Goal: Check status: Check status

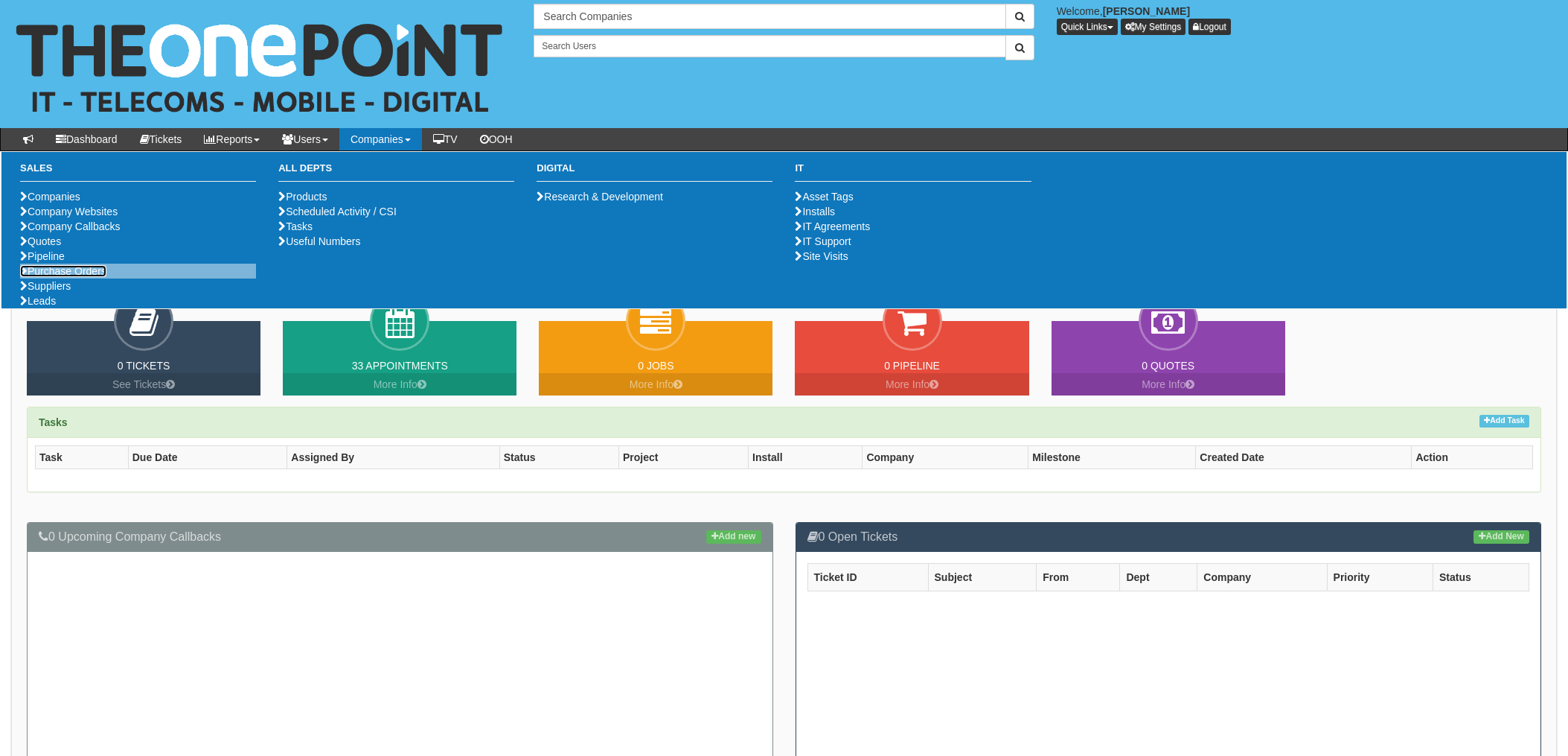
click at [77, 277] on link "Purchase Orders" at bounding box center [63, 271] width 86 height 12
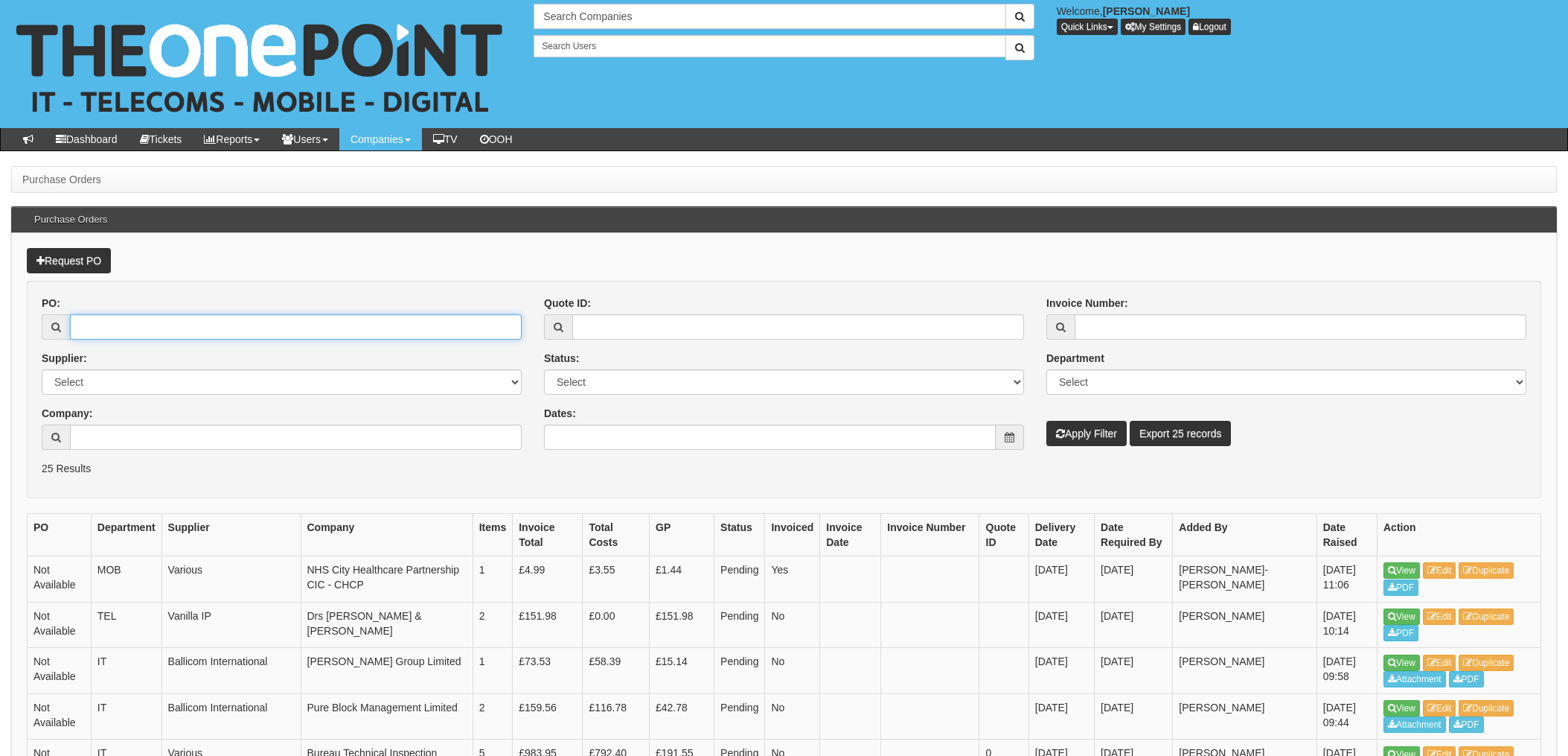
click at [166, 324] on input "PO:" at bounding box center [296, 327] width 452 height 25
type input "19597"
click at [1046, 421] on button "Apply Filter" at bounding box center [1087, 433] width 80 height 25
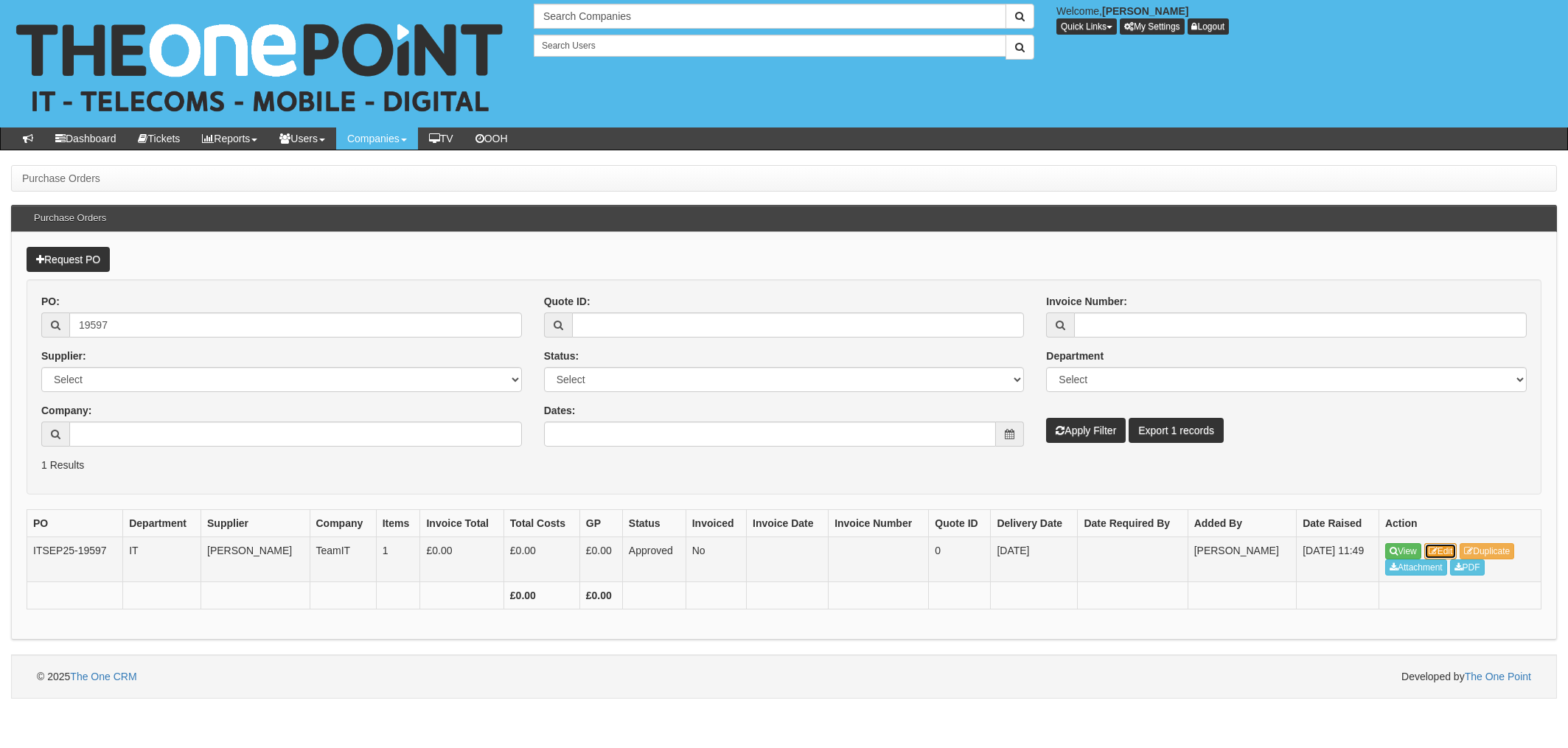
click at [1445, 549] on link "Edit" at bounding box center [1441, 551] width 33 height 17
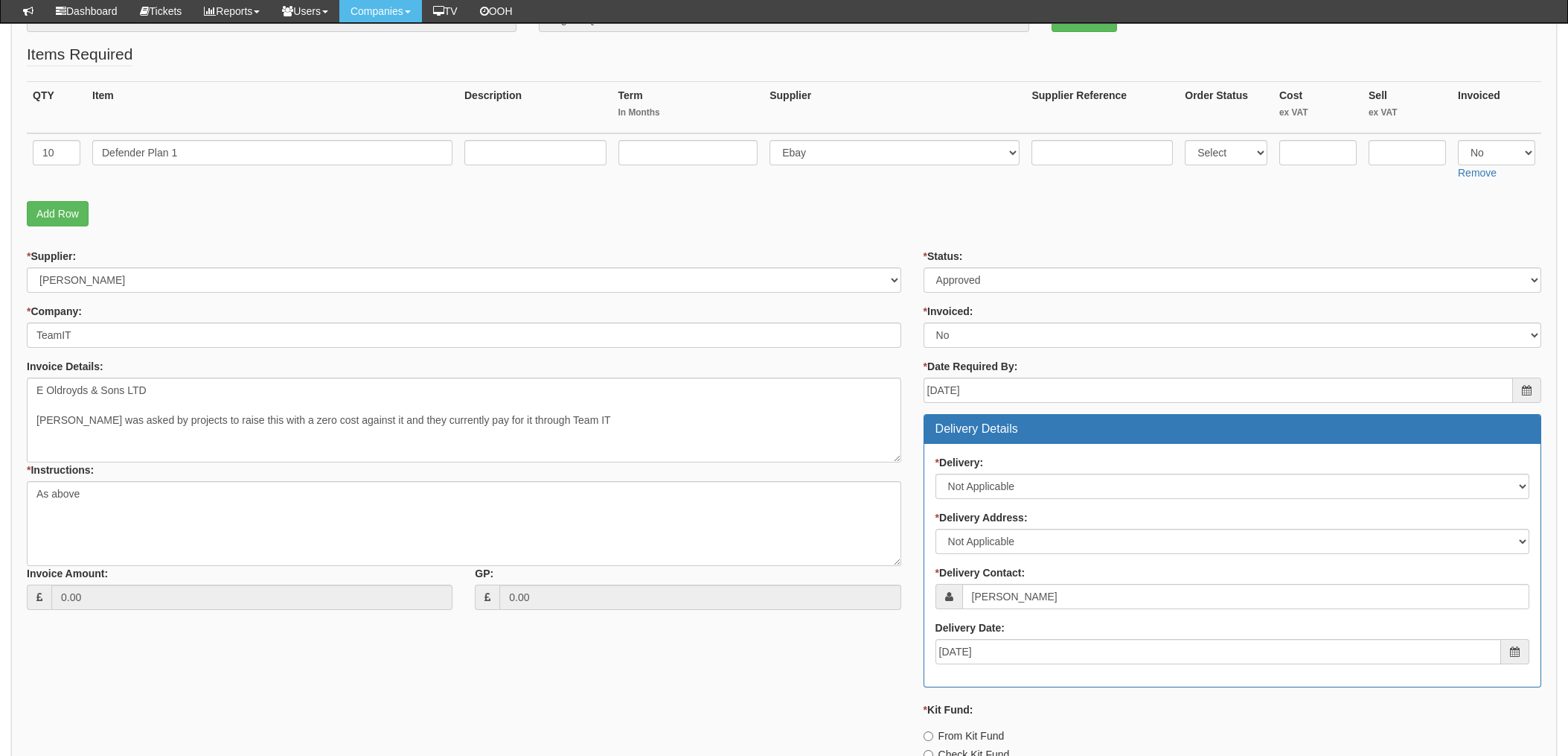
scroll to position [297, 0]
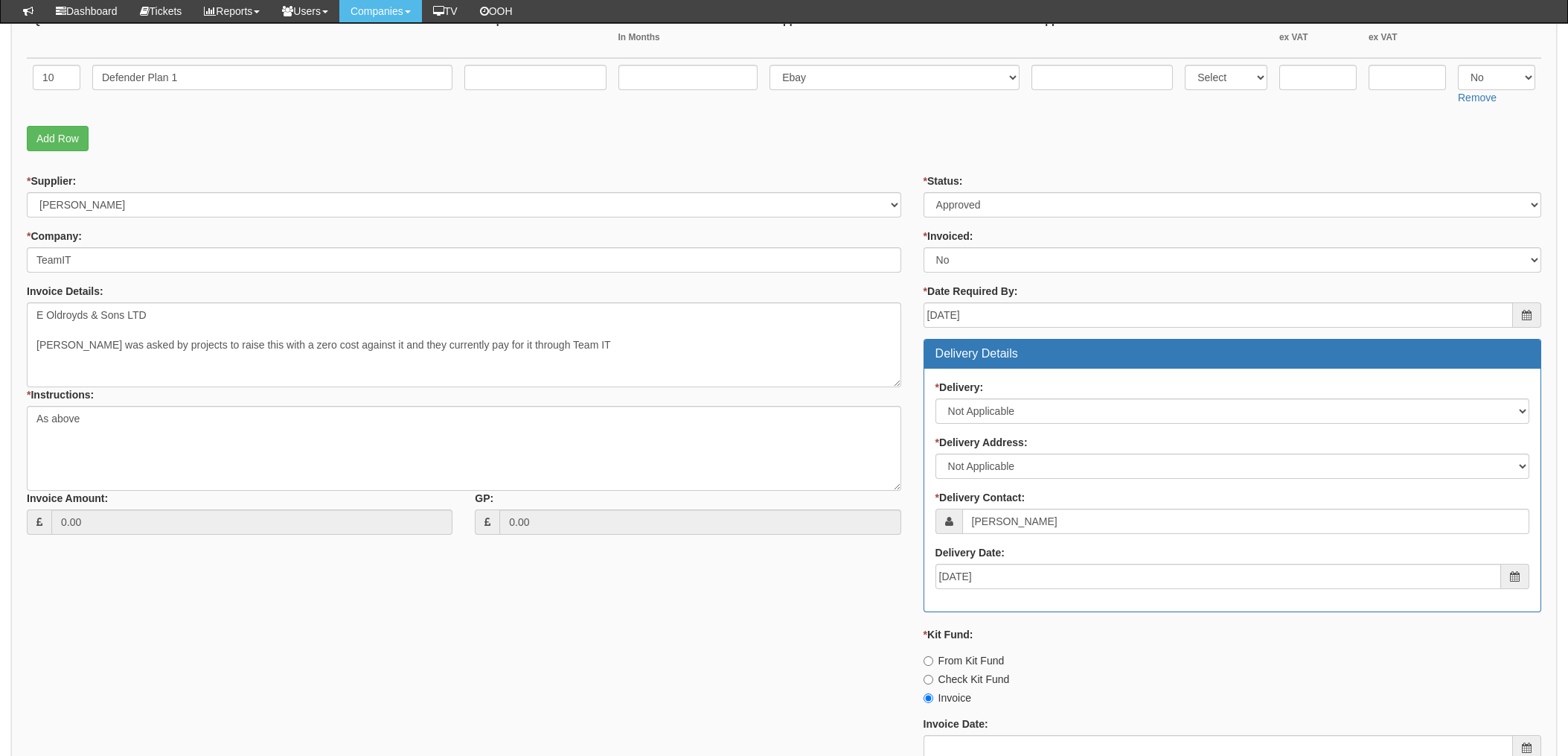
drag, startPoint x: 517, startPoint y: 580, endPoint x: 587, endPoint y: 581, distance: 70.0
click at [517, 579] on div "* Supplier: Select 123 REG.co.uk 1Password 3 4Gon AA Jones Electric Ltd Abzorb …" at bounding box center [784, 527] width 1537 height 708
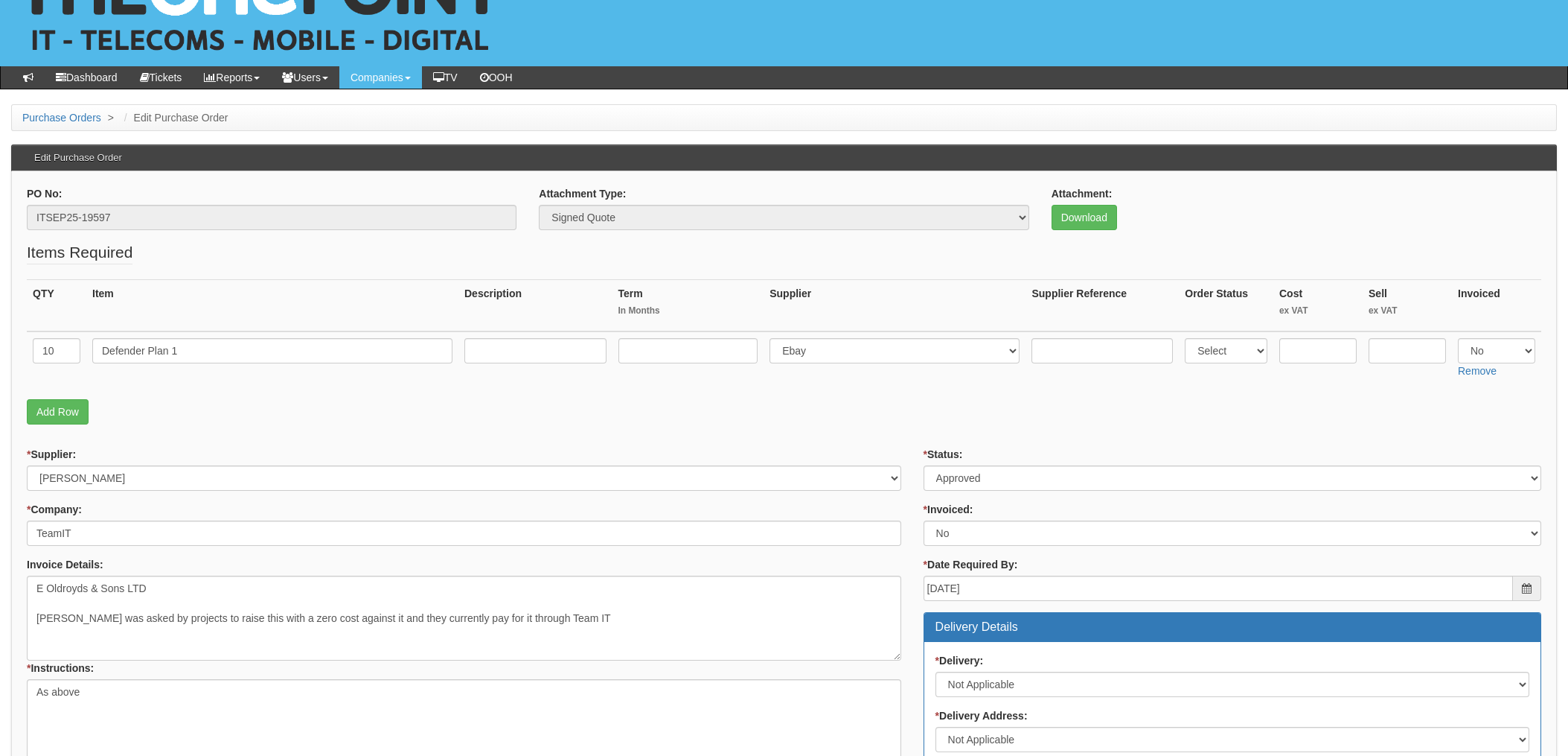
scroll to position [0, 0]
